Goal: Use online tool/utility: Use online tool/utility

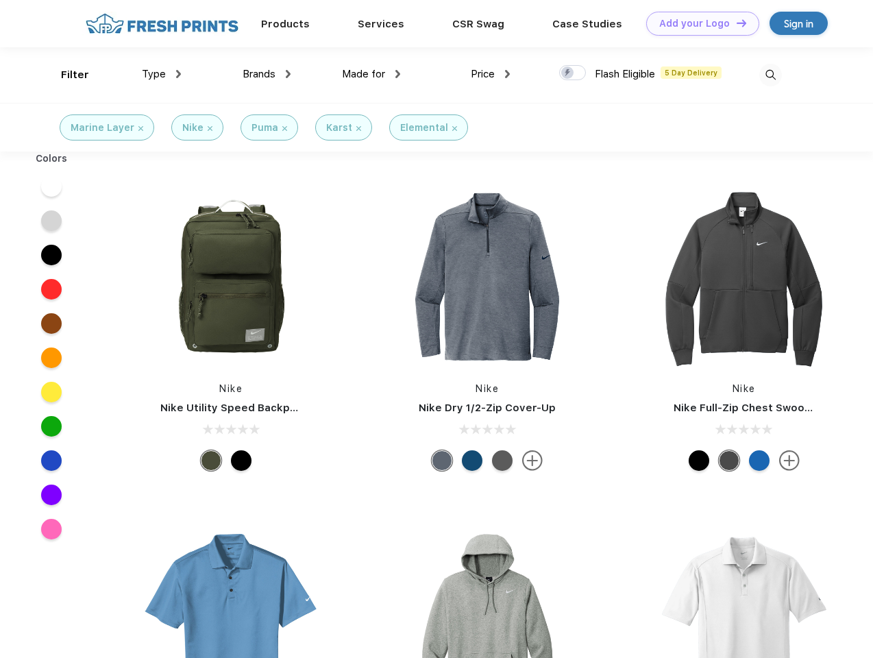
click at [697, 23] on link "Add your Logo Design Tool" at bounding box center [702, 24] width 113 height 24
click at [0, 0] on div "Design Tool" at bounding box center [0, 0] width 0 height 0
click at [735, 23] on link "Add your Logo Design Tool" at bounding box center [702, 24] width 113 height 24
click at [66, 75] on div "Filter" at bounding box center [75, 75] width 28 height 16
click at [162, 74] on span "Type" at bounding box center [154, 74] width 24 height 12
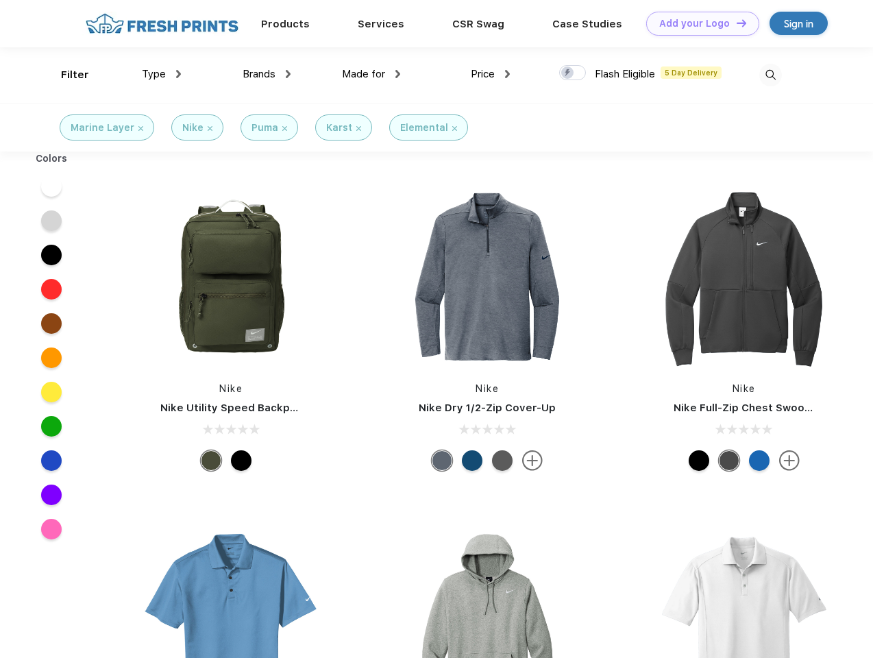
click at [266, 74] on span "Brands" at bounding box center [259, 74] width 33 height 12
click at [371, 74] on span "Made for" at bounding box center [363, 74] width 43 height 12
click at [491, 74] on span "Price" at bounding box center [483, 74] width 24 height 12
click at [573, 73] on div at bounding box center [572, 72] width 27 height 15
click at [568, 73] on input "checkbox" at bounding box center [563, 68] width 9 height 9
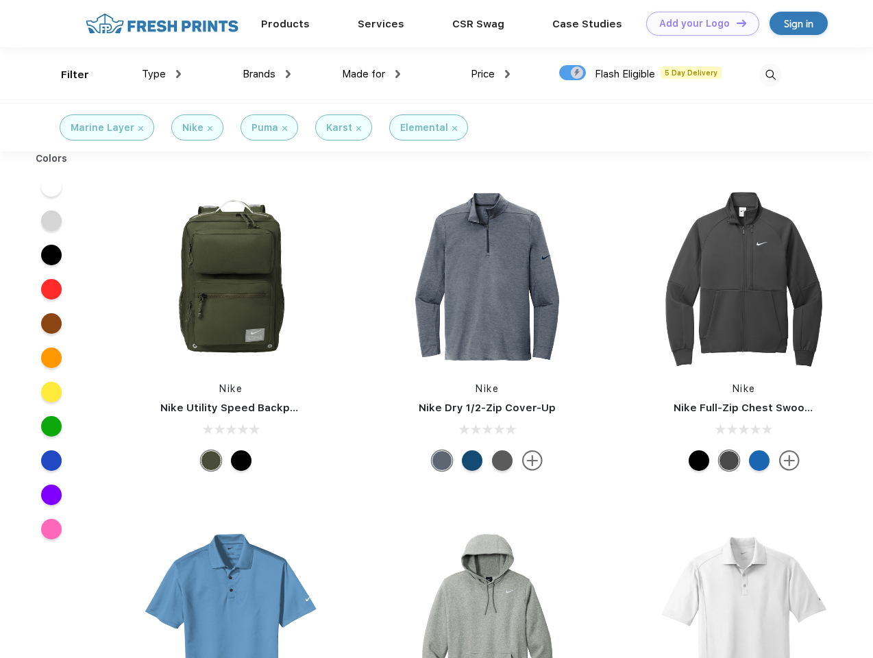
click at [770, 75] on img at bounding box center [770, 75] width 23 height 23
